Goal: Navigation & Orientation: Find specific page/section

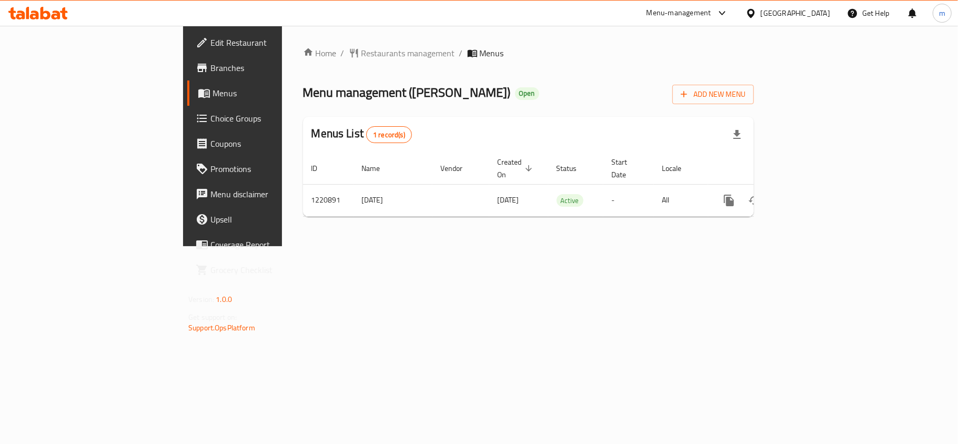
click at [809, 22] on div "[GEOGRAPHIC_DATA]" at bounding box center [787, 13] width 101 height 25
click at [812, 18] on div "[GEOGRAPHIC_DATA]" at bounding box center [794, 13] width 69 height 12
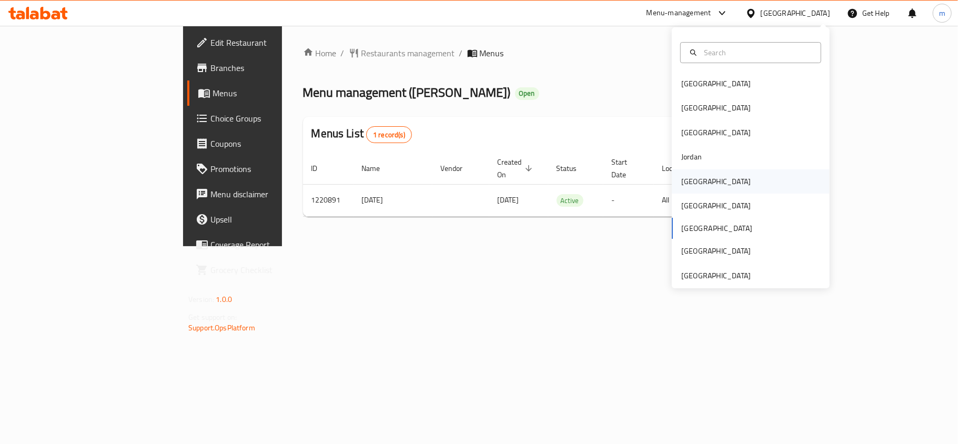
click at [705, 182] on div "Kuwait" at bounding box center [751, 181] width 158 height 24
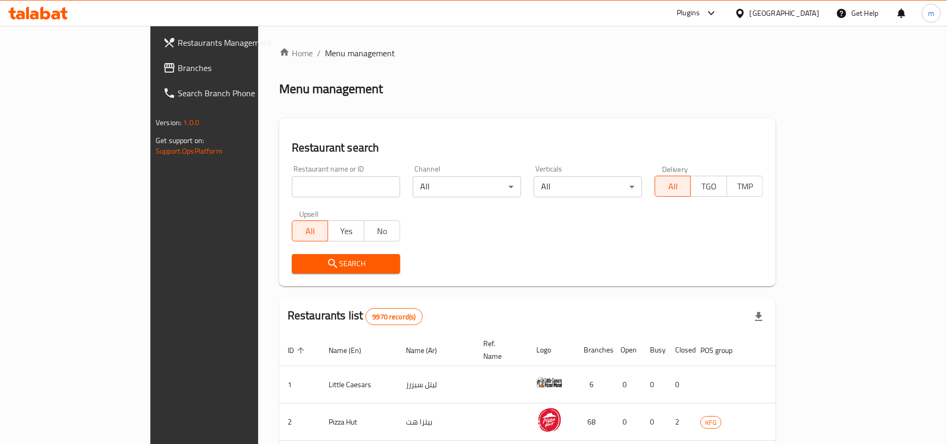
drag, startPoint x: 74, startPoint y: 73, endPoint x: 64, endPoint y: 79, distance: 11.8
click at [178, 73] on span "Branches" at bounding box center [239, 68] width 123 height 13
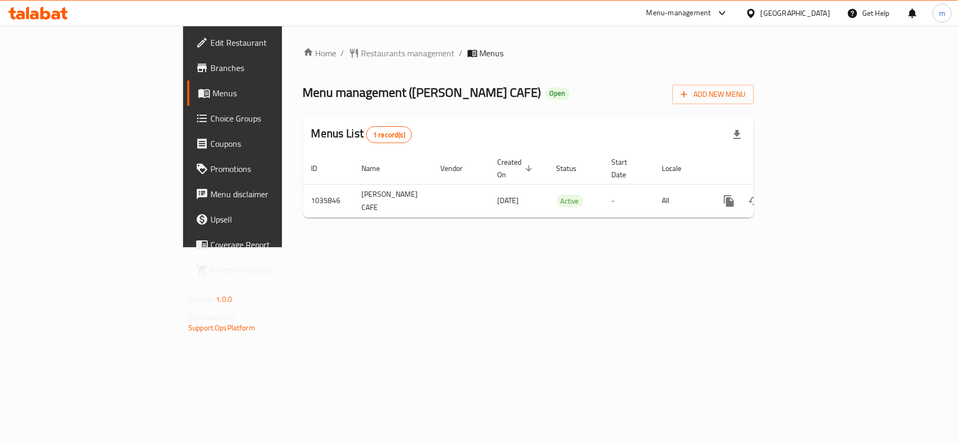
click at [41, 17] on icon at bounding box center [45, 13] width 10 height 13
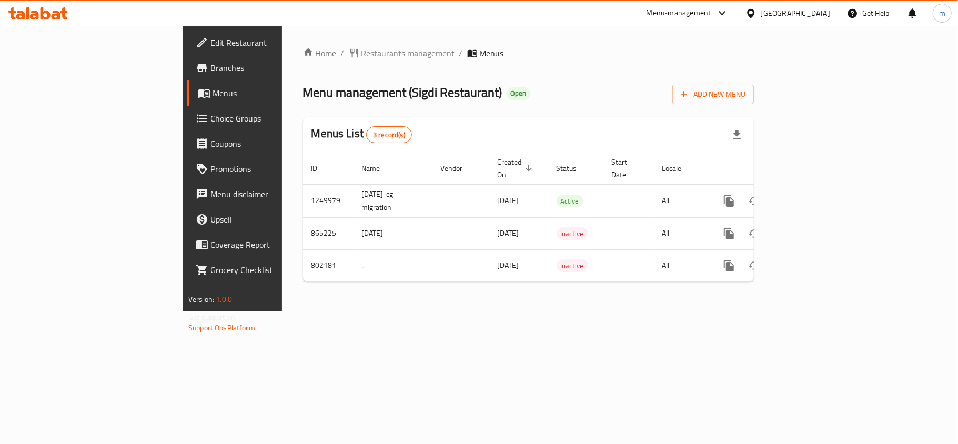
click at [56, 12] on icon at bounding box center [56, 15] width 9 height 9
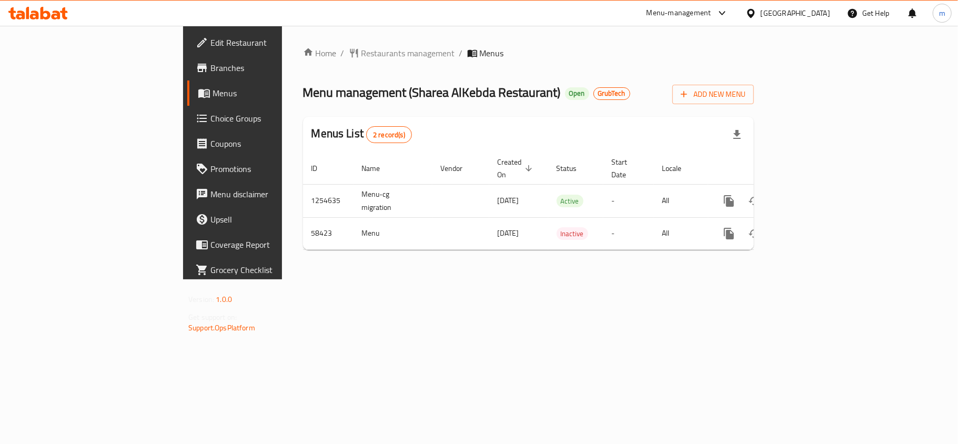
click at [604, 182] on div at bounding box center [479, 222] width 958 height 444
click at [514, 146] on div "Menus List 2 record(s)" at bounding box center [528, 135] width 451 height 36
click at [594, 96] on span "GrubTech" at bounding box center [612, 93] width 36 height 9
click at [562, 110] on div "Home / Restaurants management / Menus Menu management ( Sharea AlKebda Restaura…" at bounding box center [528, 152] width 451 height 211
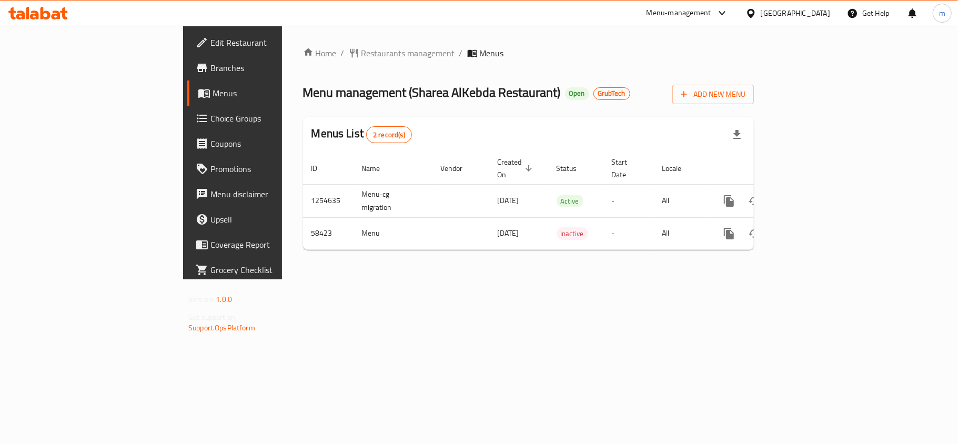
click at [572, 106] on div "Home / Restaurants management / Menus Menu management ( Sharea AlKebda Restaura…" at bounding box center [528, 152] width 451 height 211
click at [210, 40] on span "Edit Restaurant" at bounding box center [272, 42] width 124 height 13
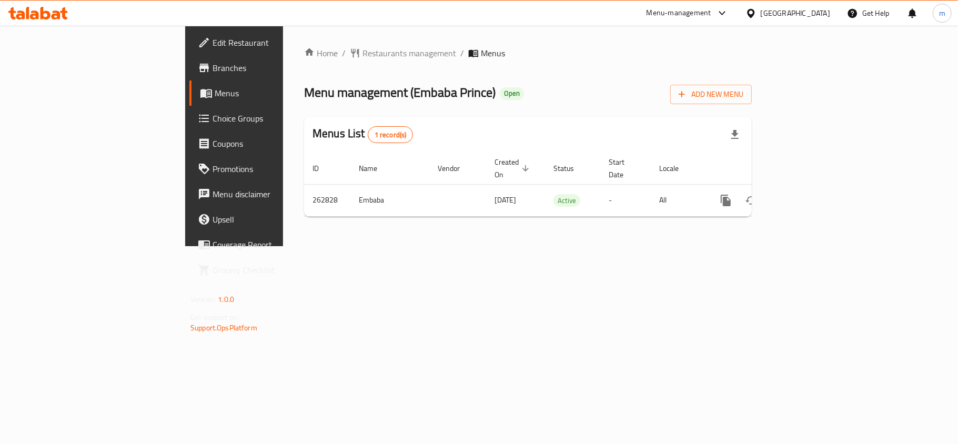
click at [34, 14] on icon at bounding box center [34, 15] width 9 height 9
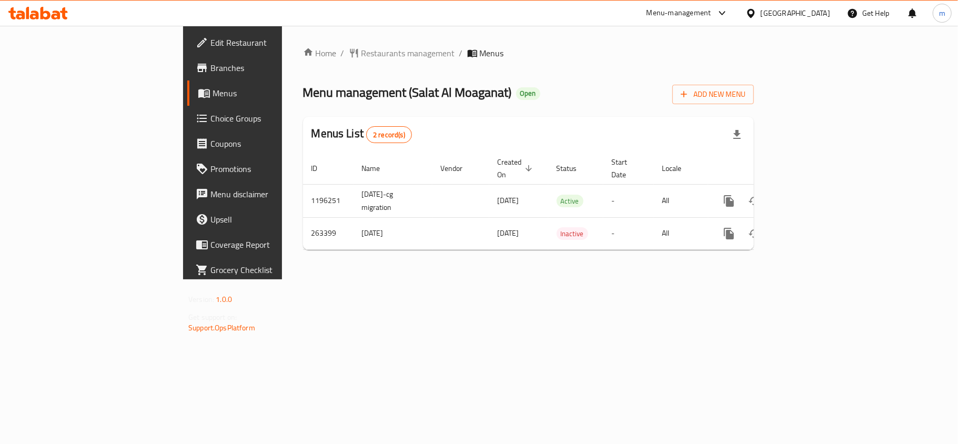
click at [43, 11] on icon at bounding box center [37, 13] width 59 height 13
click at [42, 11] on icon at bounding box center [45, 13] width 10 height 13
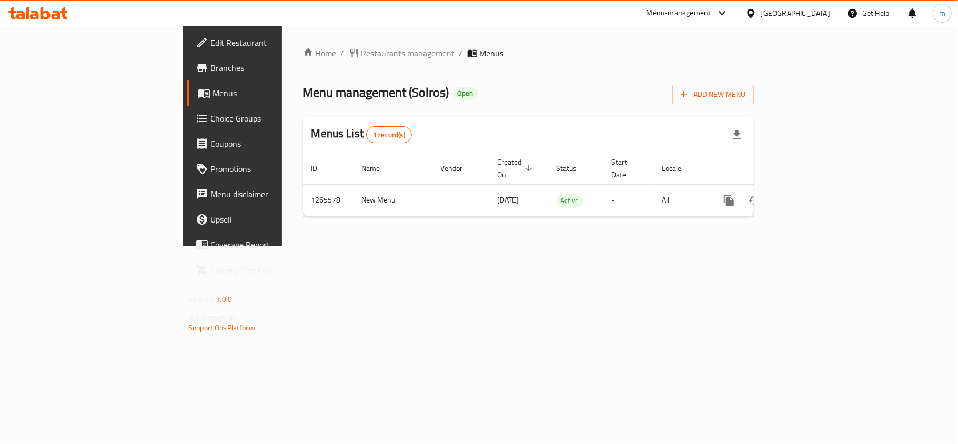
click at [812, 12] on div "Bahrain" at bounding box center [794, 13] width 69 height 12
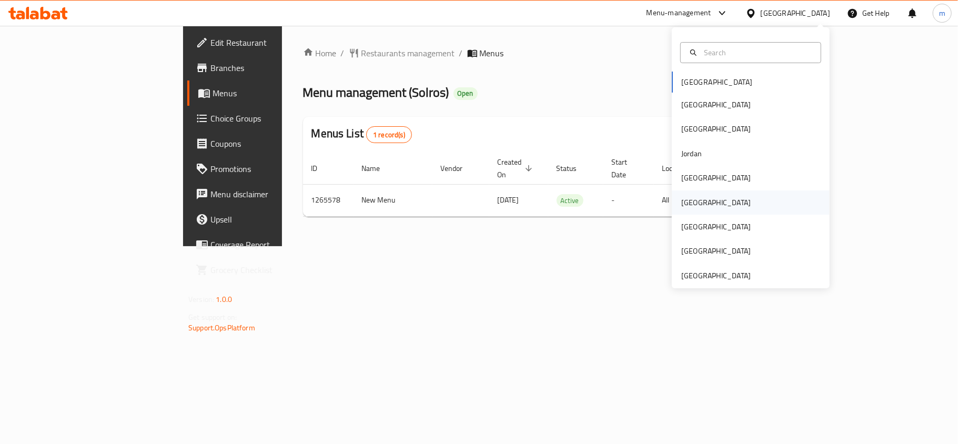
click at [684, 198] on div "Oman" at bounding box center [715, 203] width 69 height 12
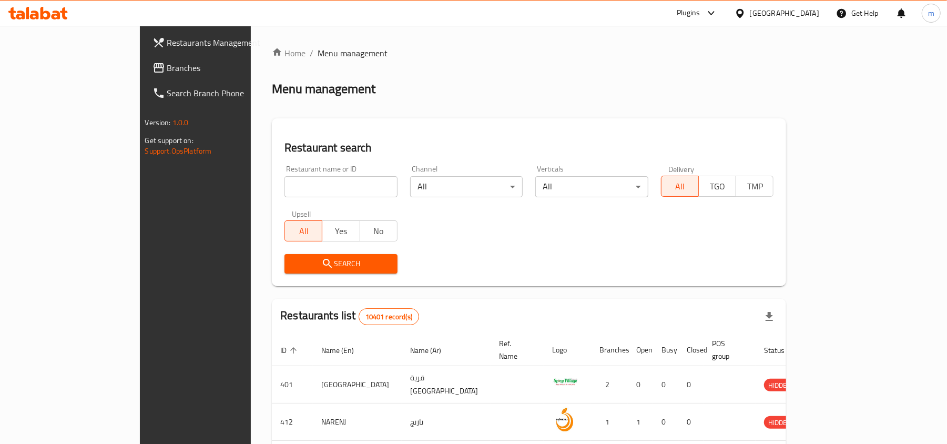
click at [167, 74] on span "Branches" at bounding box center [228, 68] width 123 height 13
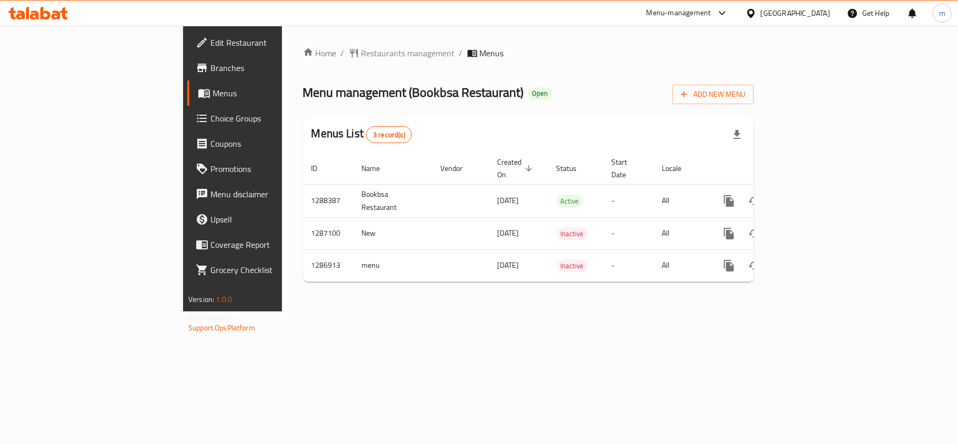
click at [46, 15] on icon at bounding box center [37, 13] width 59 height 13
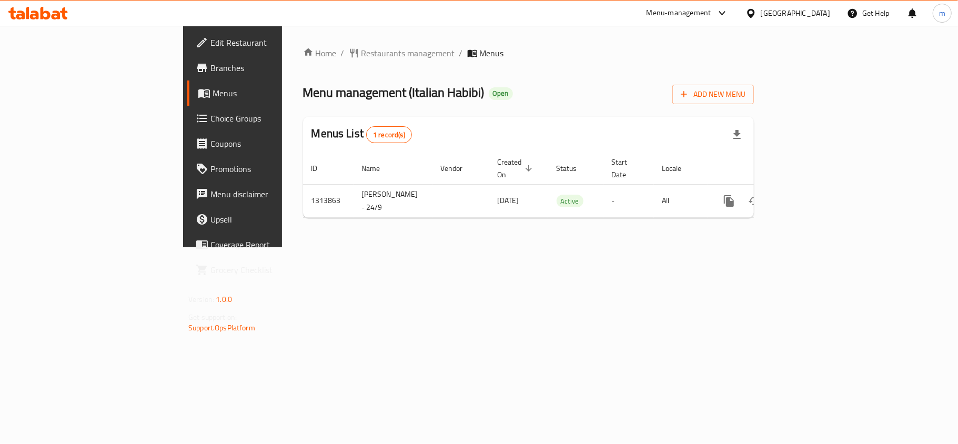
click at [40, 1] on div "Menu-management United Arab Emirates Get Help m" at bounding box center [479, 13] width 958 height 25
click at [40, 8] on icon at bounding box center [45, 13] width 10 height 13
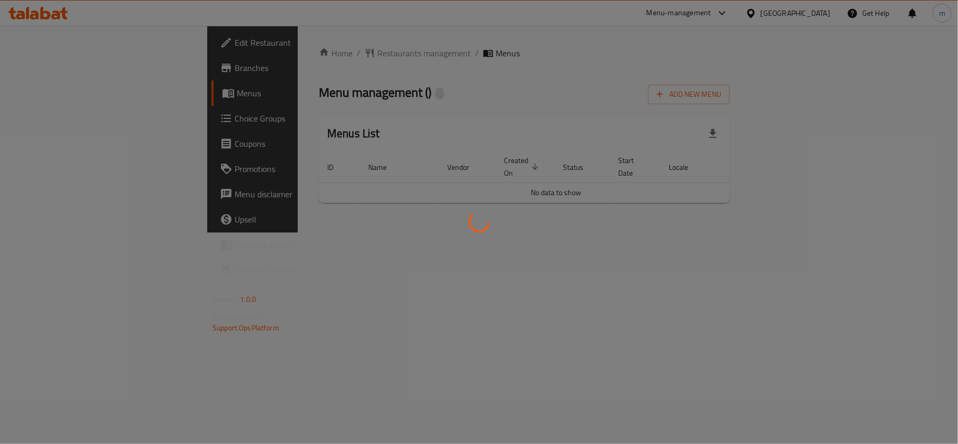
click at [170, 45] on div at bounding box center [479, 222] width 958 height 444
